Goal: Use online tool/utility: Utilize a website feature to perform a specific function

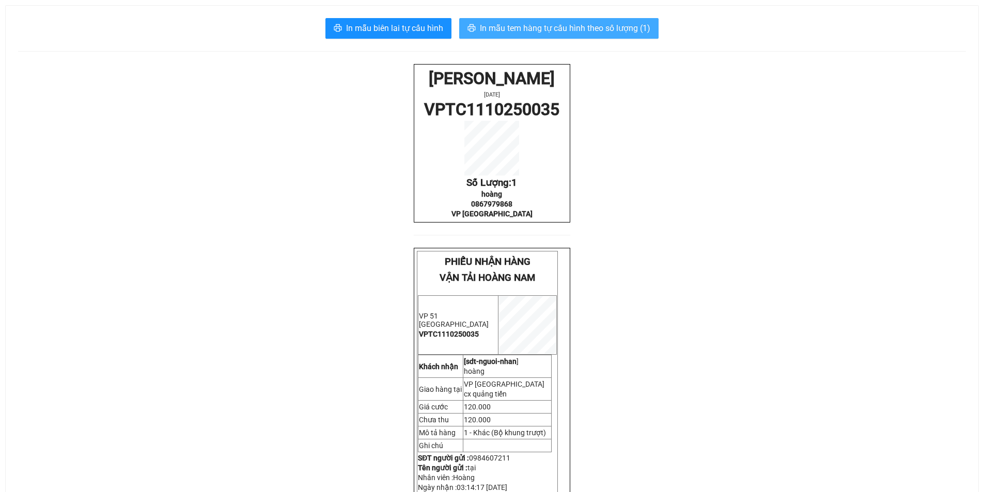
click at [536, 23] on span "In mẫu tem hàng tự cấu hình theo số lượng (1)" at bounding box center [565, 28] width 170 height 13
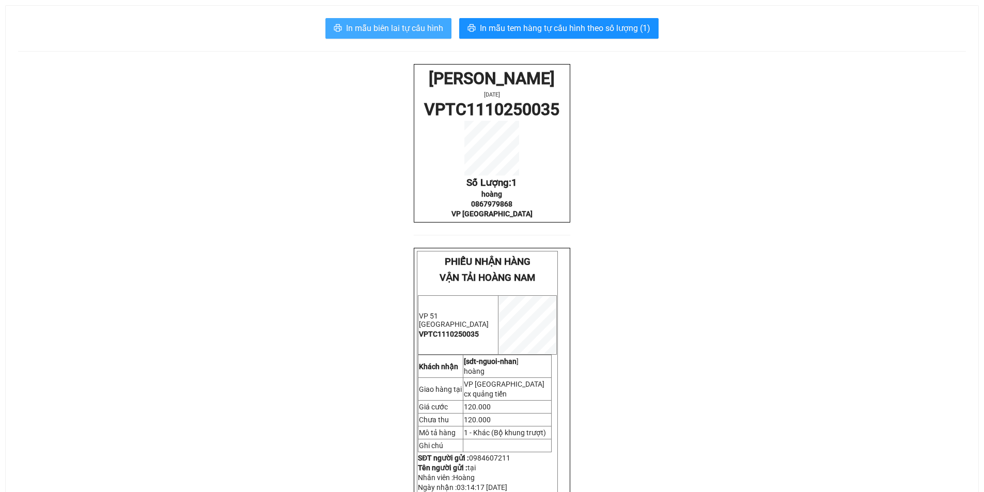
click at [362, 29] on span "In mẫu biên lai tự cấu hình" at bounding box center [394, 28] width 97 height 13
click at [442, 22] on span "In mẫu biên lai tự cấu hình" at bounding box center [394, 28] width 97 height 13
